Goal: Task Accomplishment & Management: Use online tool/utility

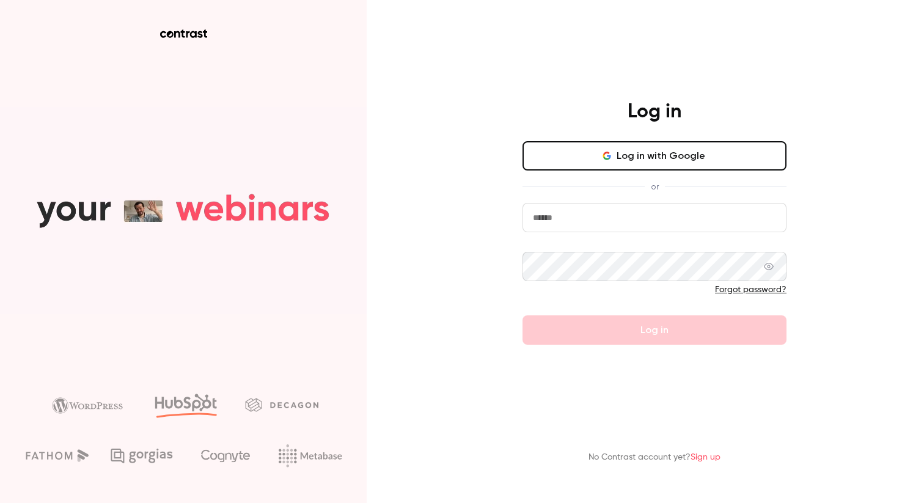
click at [676, 158] on button "Log in with Google" at bounding box center [654, 155] width 264 height 29
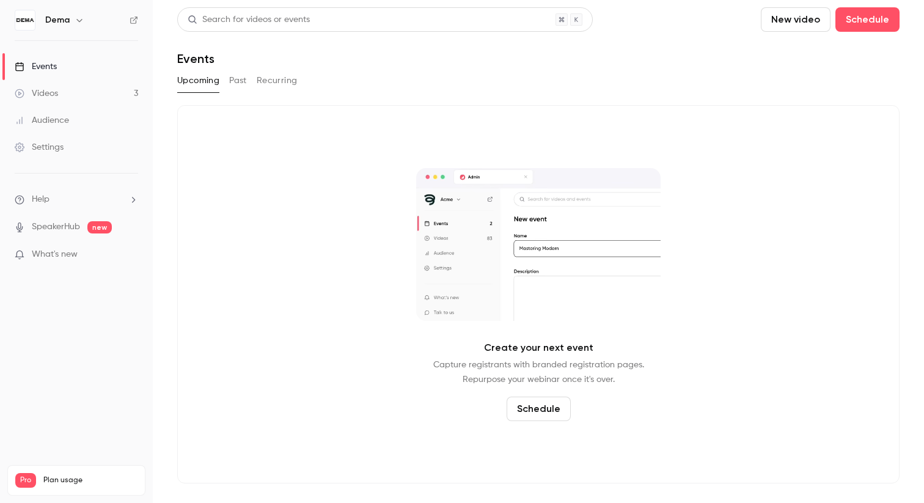
click at [86, 98] on link "Videos 3" at bounding box center [76, 93] width 153 height 27
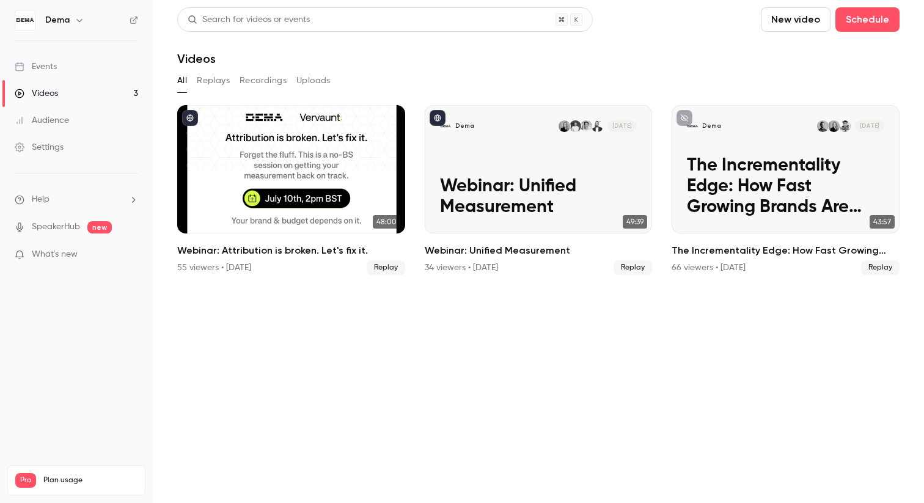
click at [50, 71] on div "Events" at bounding box center [36, 66] width 42 height 12
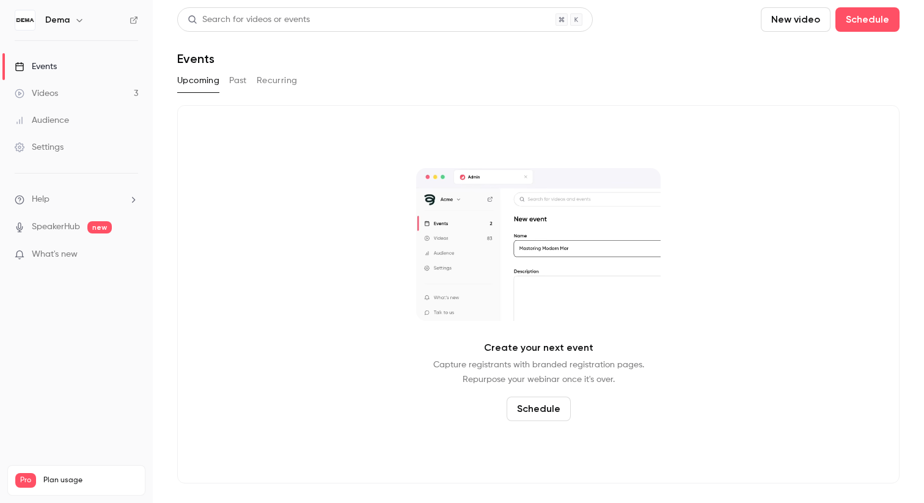
click at [242, 84] on button "Past" at bounding box center [238, 81] width 18 height 20
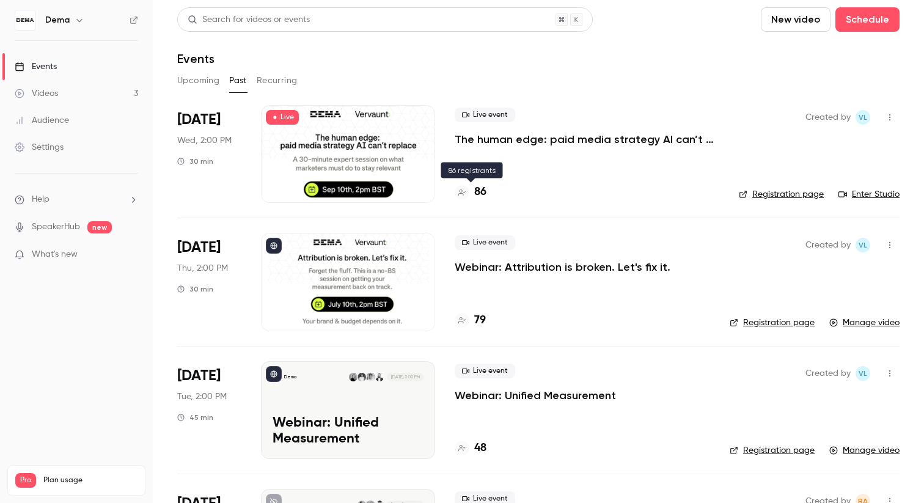
click at [483, 192] on h4 "86" at bounding box center [480, 192] width 12 height 16
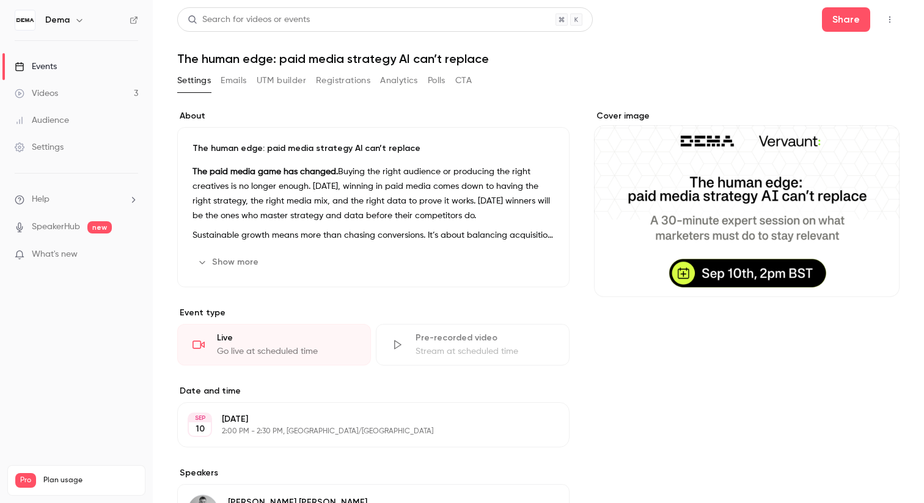
click at [357, 89] on button "Registrations" at bounding box center [343, 81] width 54 height 20
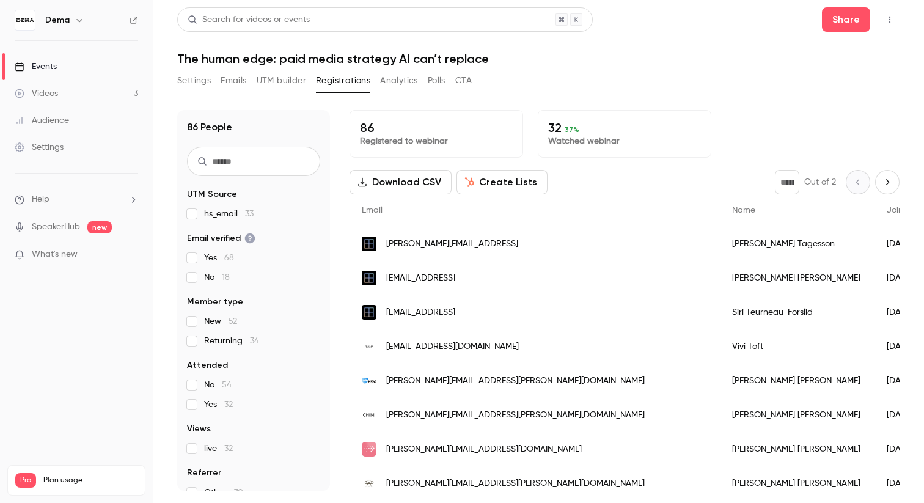
click at [400, 175] on button "Download CSV" at bounding box center [400, 182] width 102 height 24
